Goal: Information Seeking & Learning: Learn about a topic

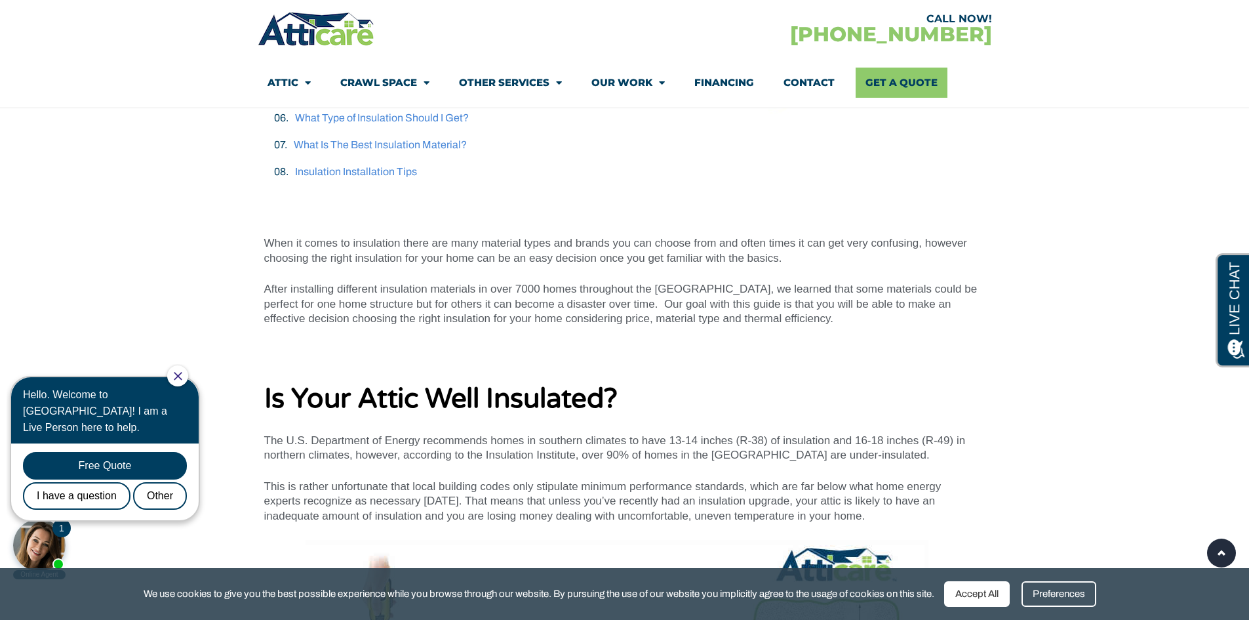
scroll to position [329, 0]
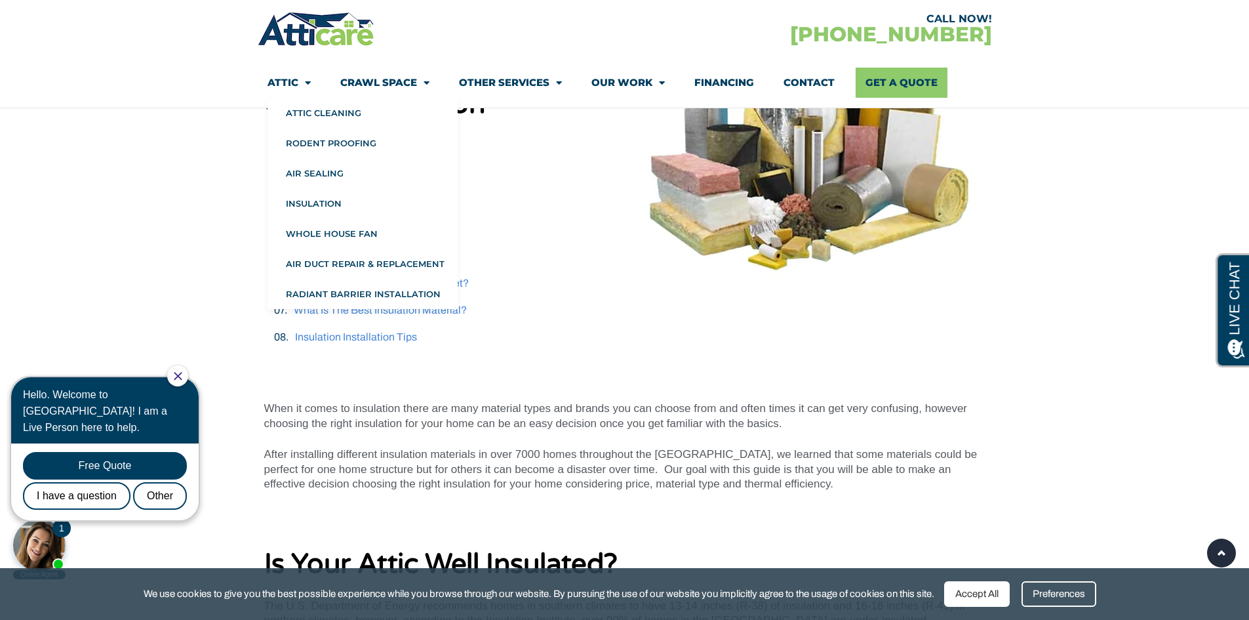
click at [289, 79] on link "Attic" at bounding box center [289, 83] width 43 height 30
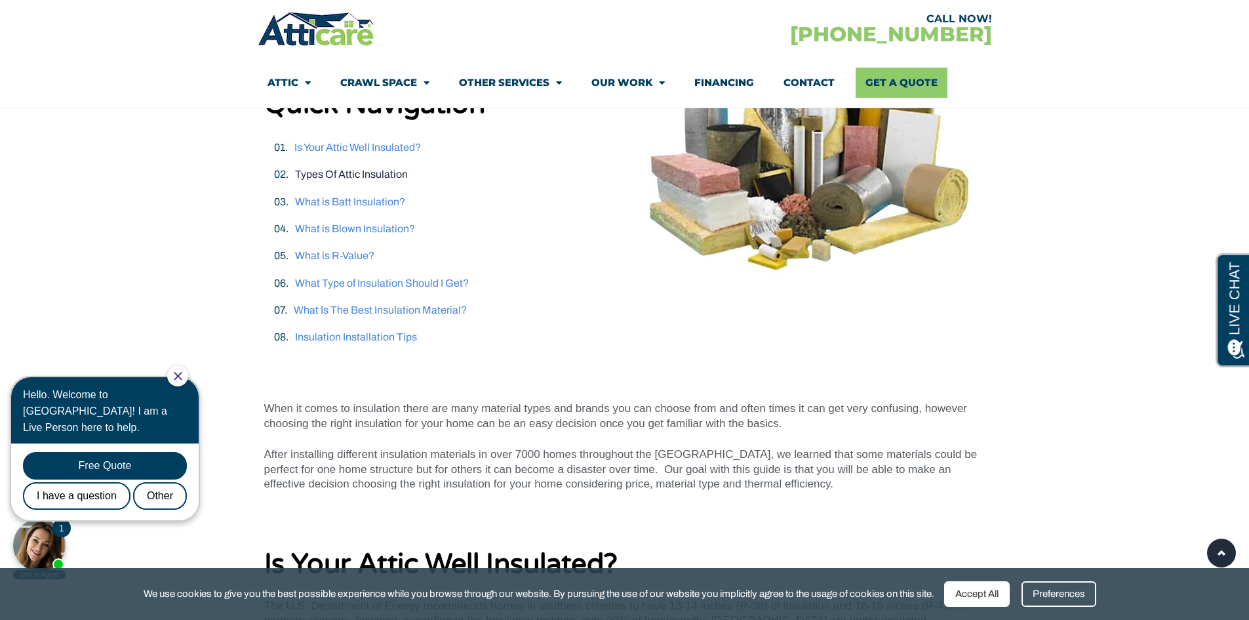
click at [344, 172] on link "Types Of Attic Insulation" at bounding box center [351, 174] width 113 height 11
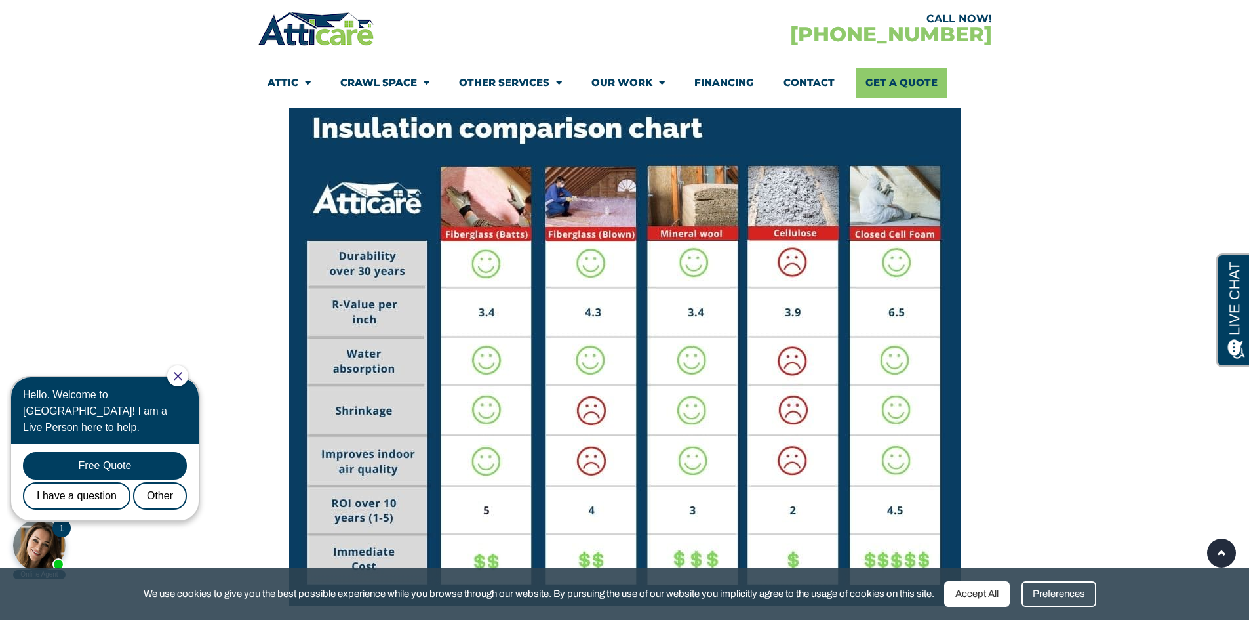
scroll to position [6857, 0]
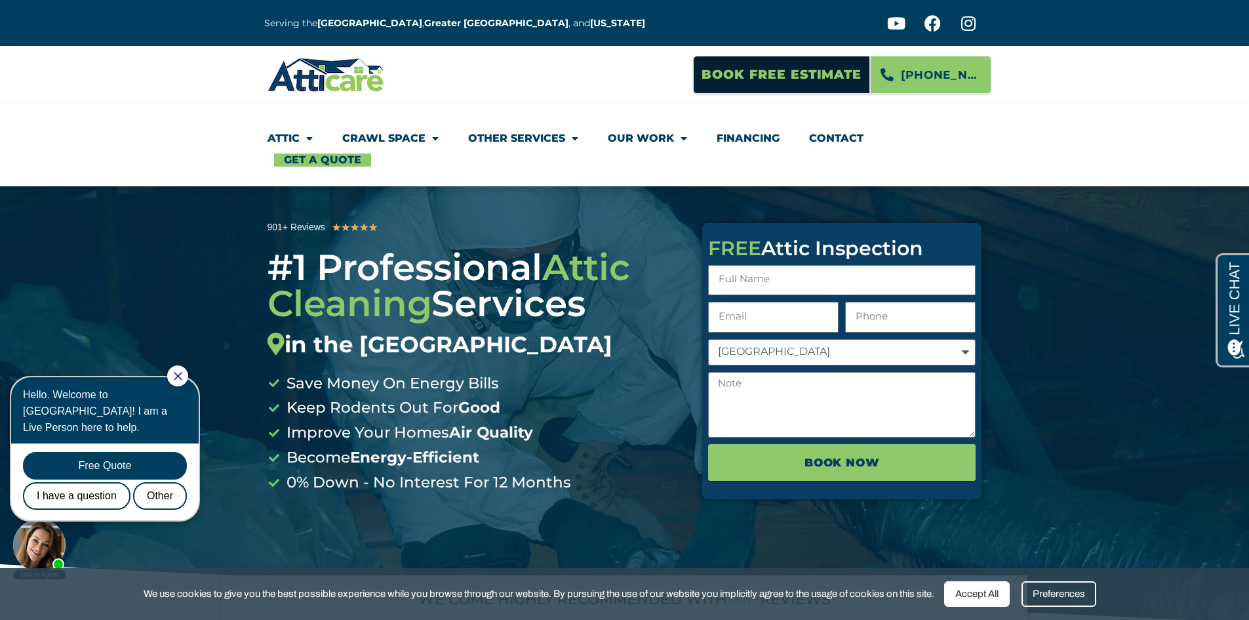
drag, startPoint x: 1253, startPoint y: 39, endPoint x: 1221, endPoint y: -57, distance: 101.6
